Goal: Task Accomplishment & Management: Complete application form

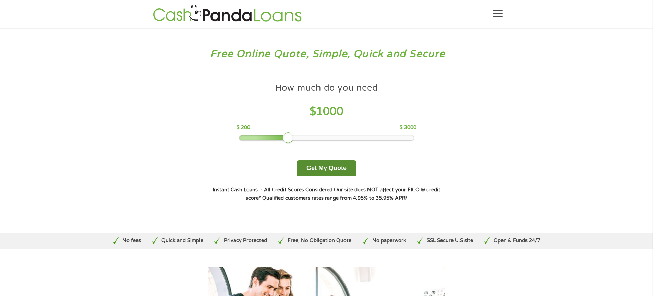
click at [321, 167] on button "Get My Quote" at bounding box center [326, 168] width 60 height 16
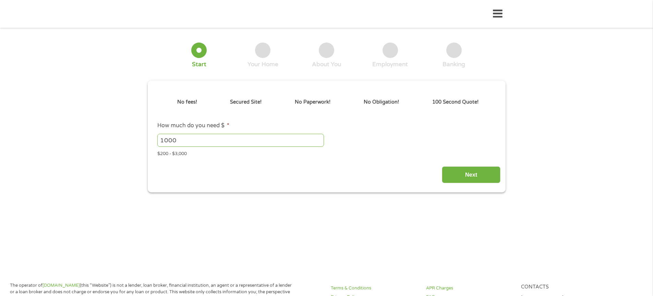
type input "EAIaIQobChMI2I7Tx-GNjwMVMYBaBR0ybTGwEAAYAiAAEgJ2ivD_BwE"
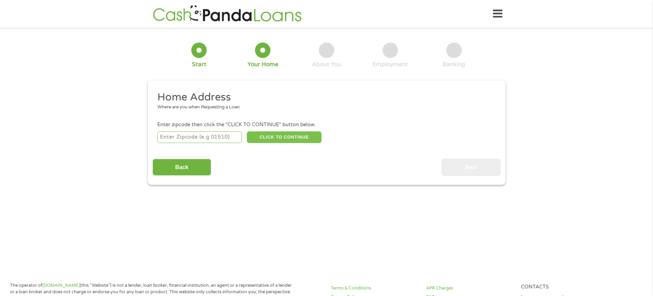
click at [282, 136] on button "CLICK TO CONTINUE" at bounding box center [284, 137] width 75 height 12
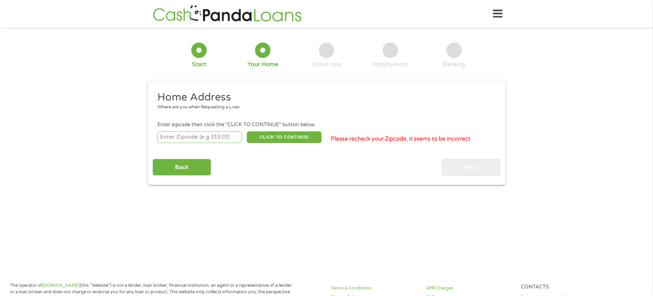
click at [216, 137] on input "number" at bounding box center [199, 137] width 85 height 12
type input "95207"
click at [283, 134] on button "CLICK TO CONTINUE" at bounding box center [284, 137] width 75 height 12
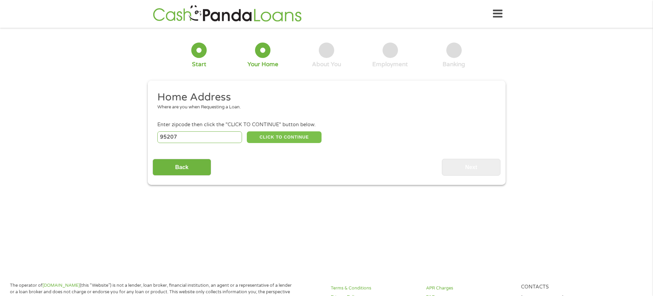
type input "95207"
type input "Stockton"
select select "California"
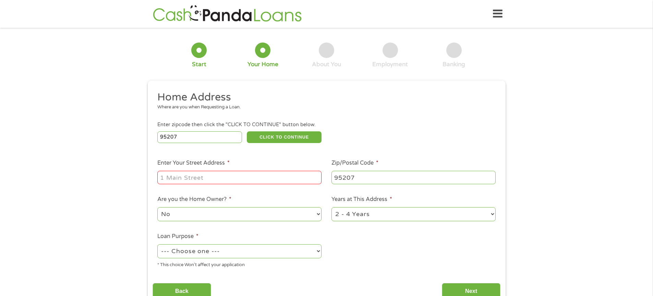
click at [242, 174] on input "Enter Your Street Address *" at bounding box center [239, 177] width 164 height 13
type input "2047 Porter Way"
click at [319, 214] on select "No Yes" at bounding box center [239, 214] width 164 height 14
select select "yes"
click at [157, 207] on select "No Yes" at bounding box center [239, 214] width 164 height 14
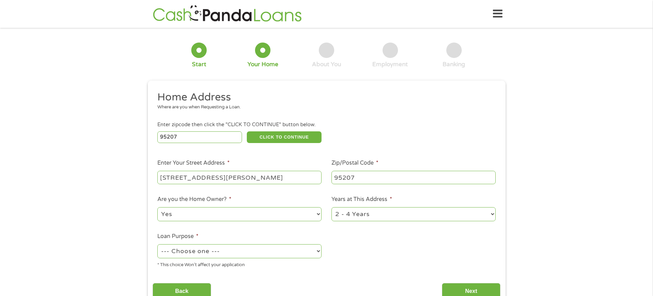
click at [493, 214] on select "1 Year or less 1 - 2 Years 2 - 4 Years Over 4 Years" at bounding box center [413, 214] width 164 height 14
select select "60months"
click at [331, 207] on select "1 Year or less 1 - 2 Years 2 - 4 Years Over 4 Years" at bounding box center [413, 214] width 164 height 14
click at [317, 250] on select "--- Choose one --- Pay Bills Debt Consolidation Home Improvement Major Purchase…" at bounding box center [239, 251] width 164 height 14
select select "shorttermcash"
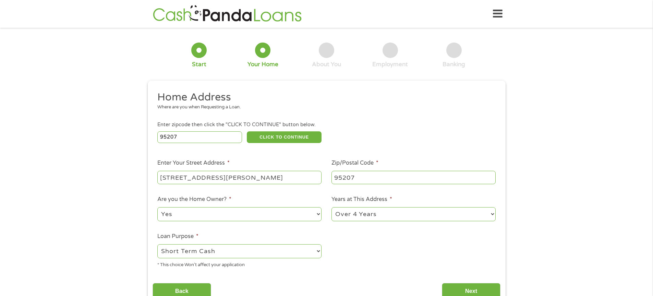
click at [157, 244] on select "--- Choose one --- Pay Bills Debt Consolidation Home Improvement Major Purchase…" at bounding box center [239, 251] width 164 height 14
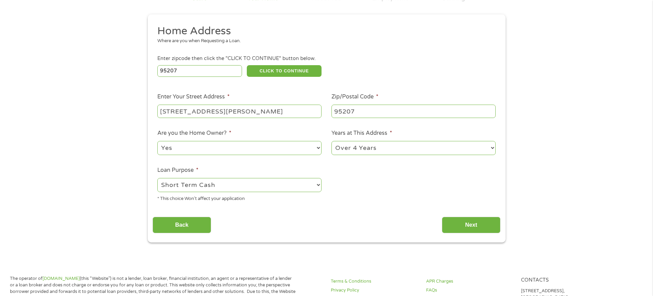
scroll to position [69, 0]
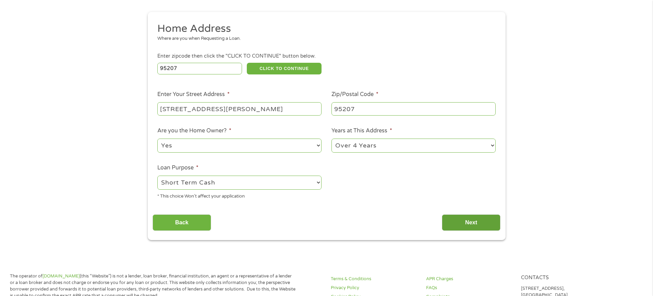
click at [471, 222] on input "Next" at bounding box center [471, 222] width 59 height 17
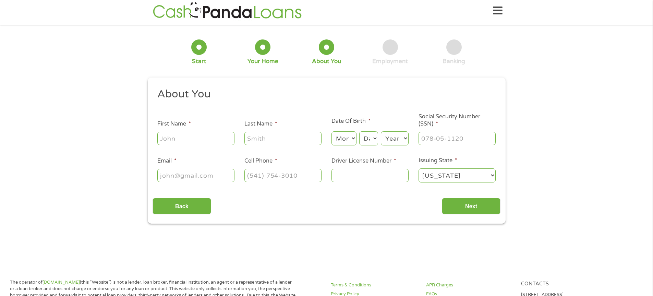
scroll to position [0, 0]
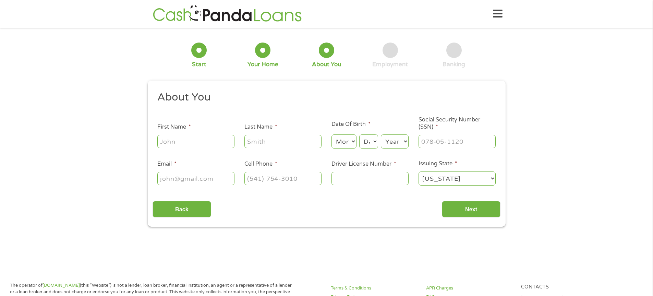
click at [215, 139] on input "First Name *" at bounding box center [195, 141] width 77 height 13
type input "Denise"
type input "Minnema"
click at [352, 141] on select "Month 1 2 3 4 5 6 7 8 9 10 11 12" at bounding box center [343, 141] width 25 height 14
select select "4"
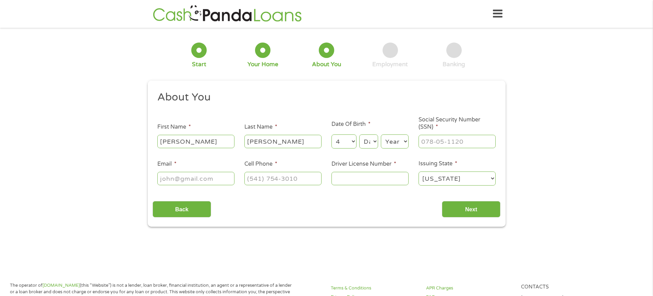
click at [331, 134] on select "Month 1 2 3 4 5 6 7 8 9 10 11 12" at bounding box center [343, 141] width 25 height 14
click at [375, 141] on select "Day 1 2 3 4 5 6 7 8 9 10 11 12 13 14 15 16 17 18 19 20 21 22 23 24 25 26 27 28 …" at bounding box center [368, 141] width 19 height 14
select select "15"
click at [359, 134] on select "Day 1 2 3 4 5 6 7 8 9 10 11 12 13 14 15 16 17 18 19 20 21 22 23 24 25 26 27 28 …" at bounding box center [368, 141] width 19 height 14
click at [404, 141] on select "Year 2007 2006 2005 2004 2003 2002 2001 2000 1999 1998 1997 1996 1995 1994 1993…" at bounding box center [395, 141] width 28 height 14
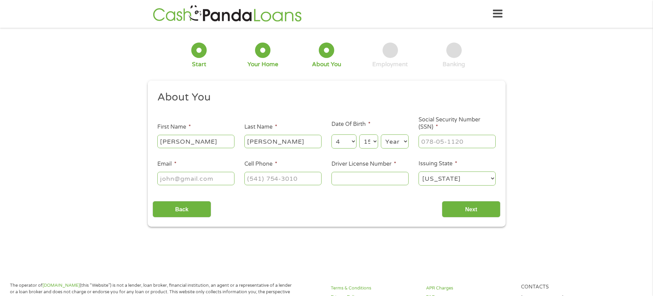
select select "1956"
click at [381, 134] on select "Year 2007 2006 2005 2004 2003 2002 2001 2000 1999 1998 1997 1996 1995 1994 1993…" at bounding box center [395, 141] width 28 height 14
click at [423, 140] on input "___-__-____" at bounding box center [456, 141] width 77 height 13
type input "565-25-8591"
click at [223, 177] on input "Email *" at bounding box center [195, 178] width 77 height 13
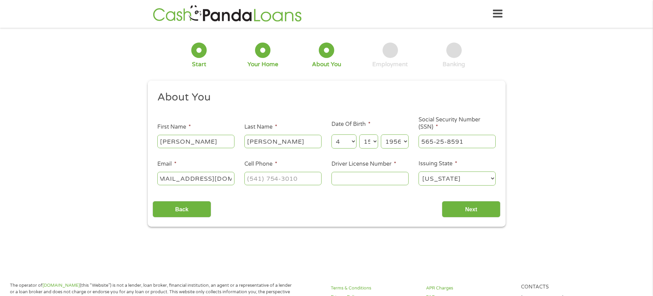
scroll to position [0, 11]
type input "denniseminnema@att.net"
click at [263, 180] on input "(___) ___-____" at bounding box center [282, 178] width 77 height 13
type input "(209) 452-2689"
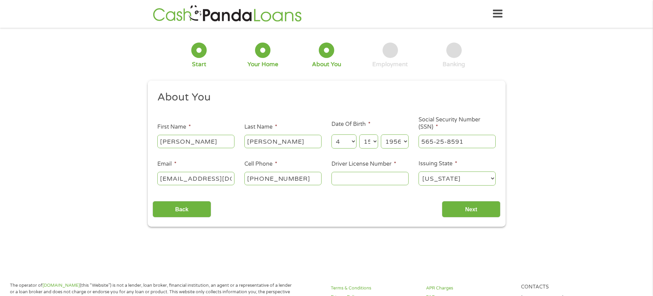
click at [347, 177] on input "Driver License Number *" at bounding box center [369, 178] width 77 height 13
type input "N6743884"
click at [478, 207] on input "Next" at bounding box center [471, 209] width 59 height 17
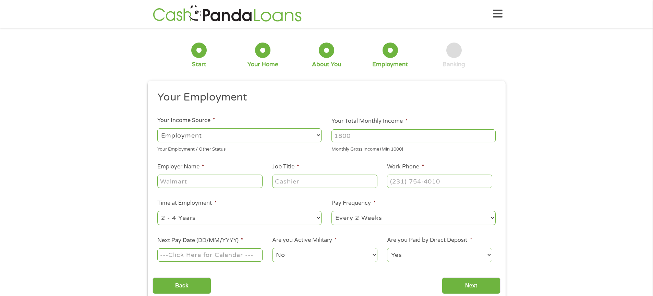
scroll to position [3, 3]
click at [279, 135] on select "--- Choose one --- Employment Self Employed Benefits" at bounding box center [239, 135] width 164 height 14
select select "benefits"
click at [157, 128] on select "--- Choose one --- Employment Self Employed Benefits" at bounding box center [239, 135] width 164 height 14
type input "Other"
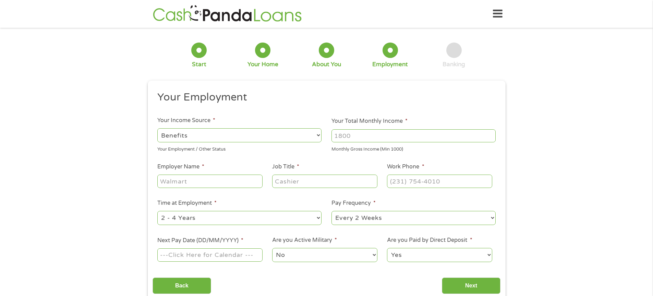
type input "(209) 452-2689"
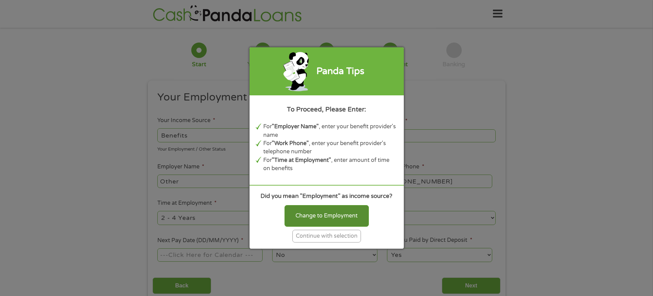
click at [328, 215] on div "Change to Employment" at bounding box center [326, 215] width 84 height 21
select select "fullTime"
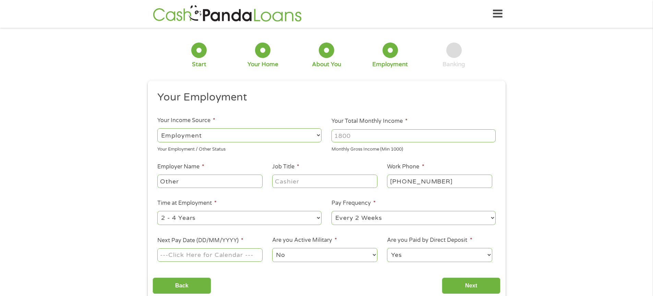
click at [249, 137] on select "--- Choose one --- Employment Self Employed Benefits" at bounding box center [239, 135] width 164 height 14
click at [157, 128] on select "--- Choose one --- Employment Self Employed Benefits" at bounding box center [239, 135] width 164 height 14
click at [345, 135] on input "Your Total Monthly Income *" at bounding box center [413, 135] width 164 height 13
type input "6000"
click at [187, 181] on input "Other" at bounding box center [209, 180] width 105 height 13
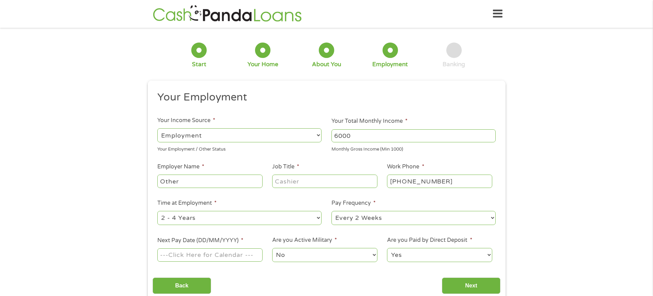
click at [492, 218] on select "--- Choose one --- Every 2 Weeks Every Week Monthly Semi-Monthly" at bounding box center [413, 218] width 164 height 14
select select "monthly"
click at [331, 211] on select "--- Choose one --- Every 2 Weeks Every Week Monthly Semi-Monthly" at bounding box center [413, 218] width 164 height 14
click at [214, 256] on input "Next Pay Date (DD/MM/YYYY) *" at bounding box center [209, 254] width 105 height 13
type input "29/08/2025"
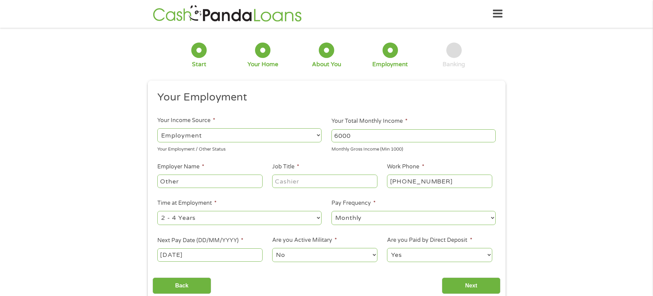
click at [374, 255] on select "No Yes" at bounding box center [324, 255] width 105 height 14
click at [272, 248] on select "No Yes" at bounding box center [324, 255] width 105 height 14
click at [184, 183] on input "Other" at bounding box center [209, 180] width 105 height 13
type input "O"
type input "OPM"
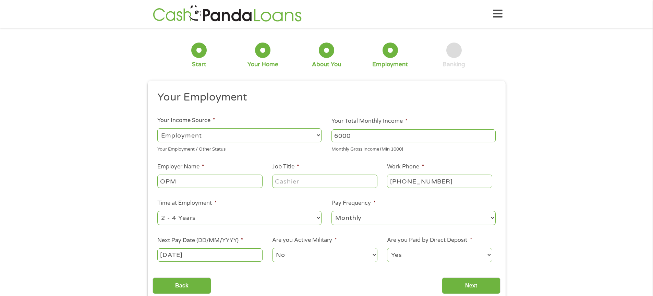
click at [297, 185] on input "Job Title *" at bounding box center [324, 180] width 105 height 13
type input "Admin Asst"
click at [467, 282] on input "Next" at bounding box center [471, 285] width 59 height 17
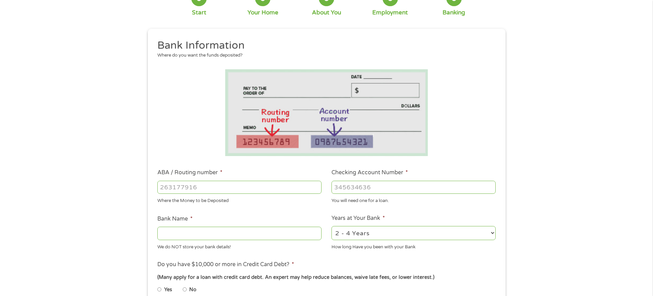
scroll to position [69, 0]
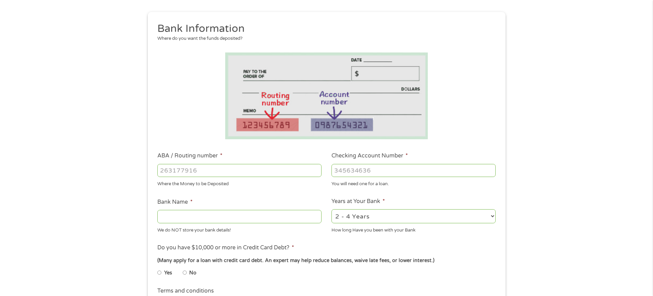
click at [202, 169] on input "ABA / Routing number *" at bounding box center [239, 170] width 164 height 13
type input "321076470"
type input "PATELCO CREDIT UNION"
type input "321076470"
click at [384, 169] on input "Checking Account Number *" at bounding box center [413, 170] width 164 height 13
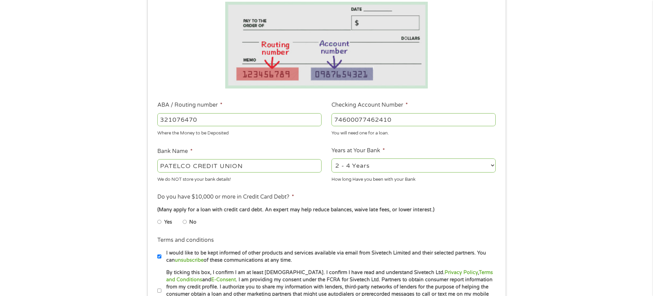
scroll to position [137, 0]
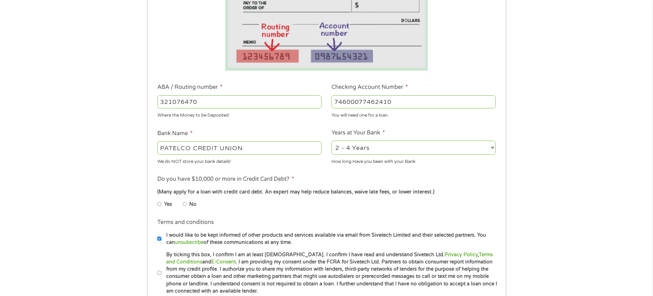
type input "74600077462410"
click at [185, 204] on input "No" at bounding box center [185, 203] width 4 height 11
radio input "true"
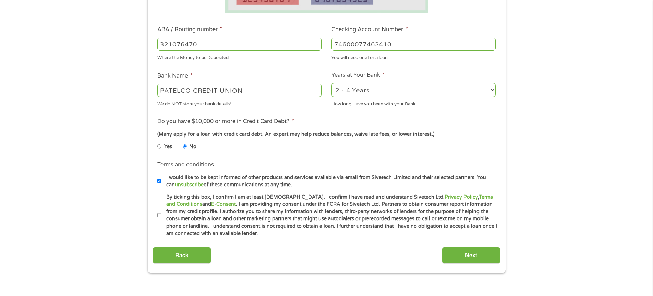
scroll to position [206, 0]
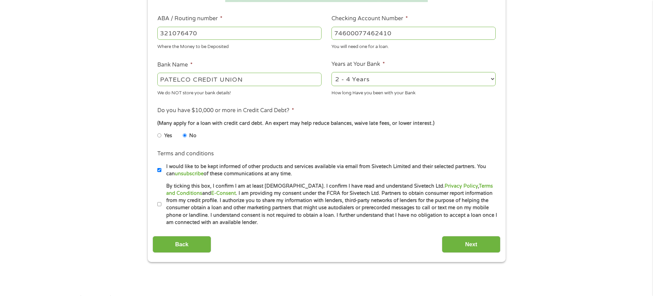
click at [157, 202] on input "By ticking this box, I confirm I am at least 18 years old. I confirm I have rea…" at bounding box center [159, 204] width 4 height 11
checkbox input "true"
click at [472, 243] on input "Next" at bounding box center [471, 244] width 59 height 17
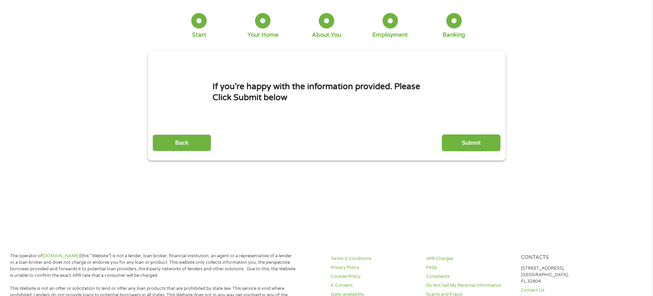
scroll to position [0, 0]
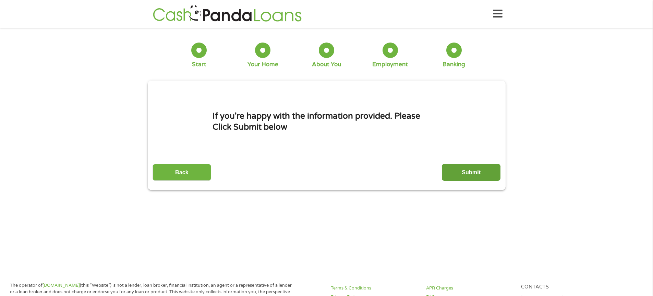
click at [475, 171] on input "Submit" at bounding box center [471, 172] width 59 height 17
